Goal: Task Accomplishment & Management: Manage account settings

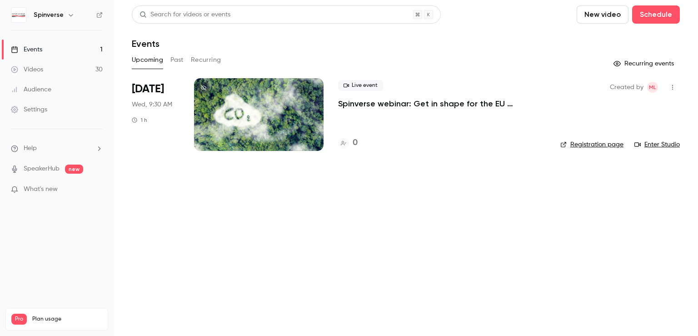
click at [265, 129] on div at bounding box center [258, 114] width 129 height 73
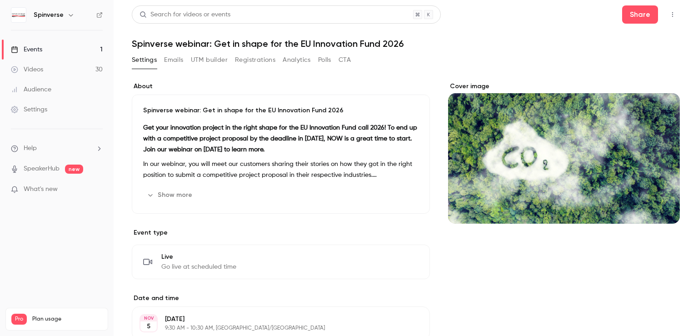
click at [365, 175] on p "In our webinar, you will meet our customers sharing their stories on how they g…" at bounding box center [280, 169] width 275 height 22
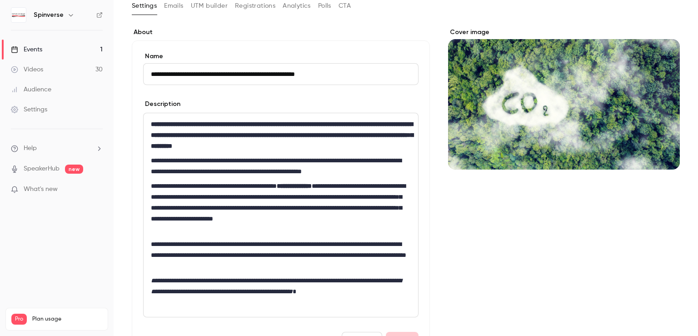
scroll to position [91, 0]
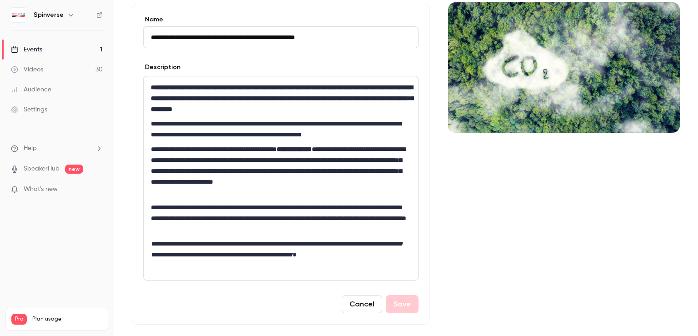
click at [249, 124] on p "**********" at bounding box center [279, 129] width 256 height 22
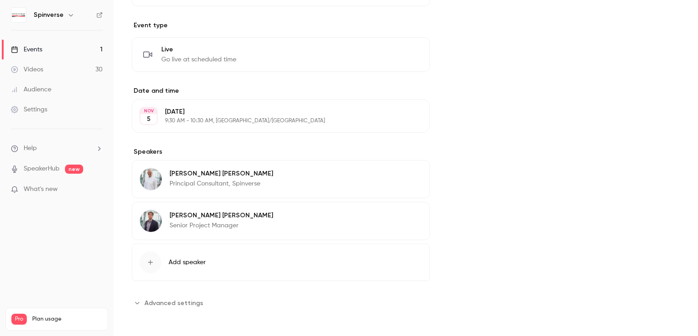
scroll to position [227, 0]
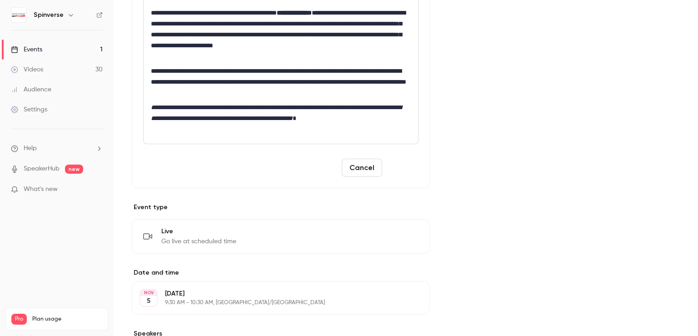
click at [394, 173] on button "Save" at bounding box center [402, 167] width 33 height 18
